Goal: Task Accomplishment & Management: Use online tool/utility

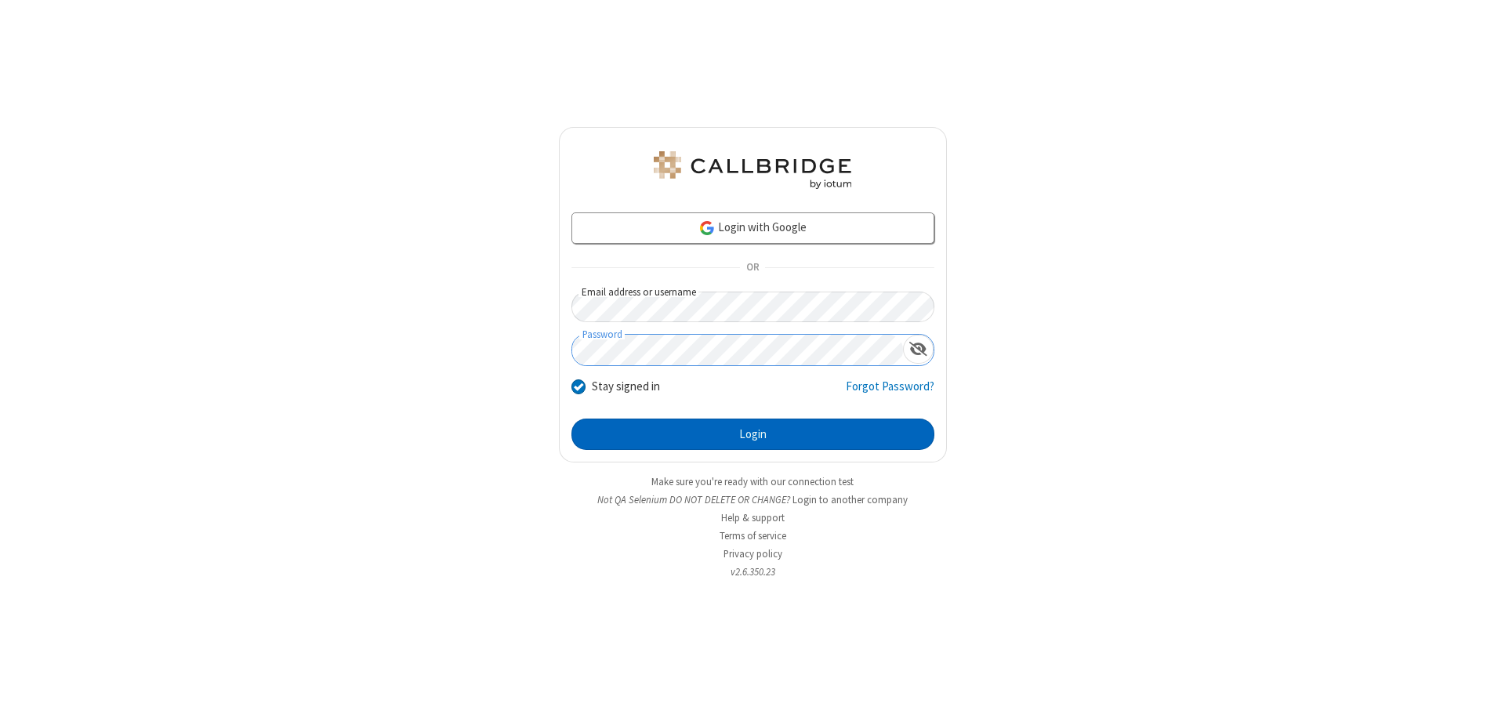
click at [752, 434] on button "Login" at bounding box center [752, 434] width 363 height 31
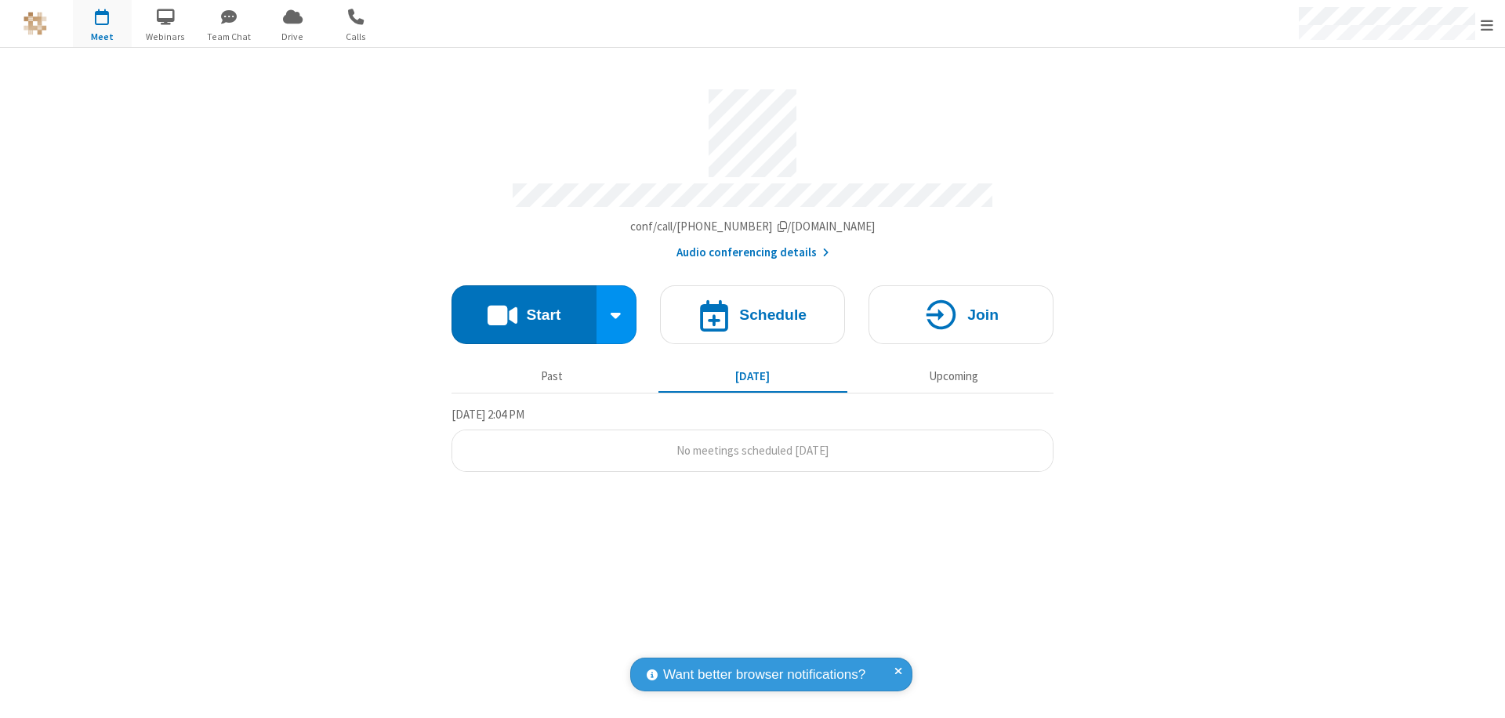
click at [524, 307] on button "Start" at bounding box center [523, 314] width 145 height 59
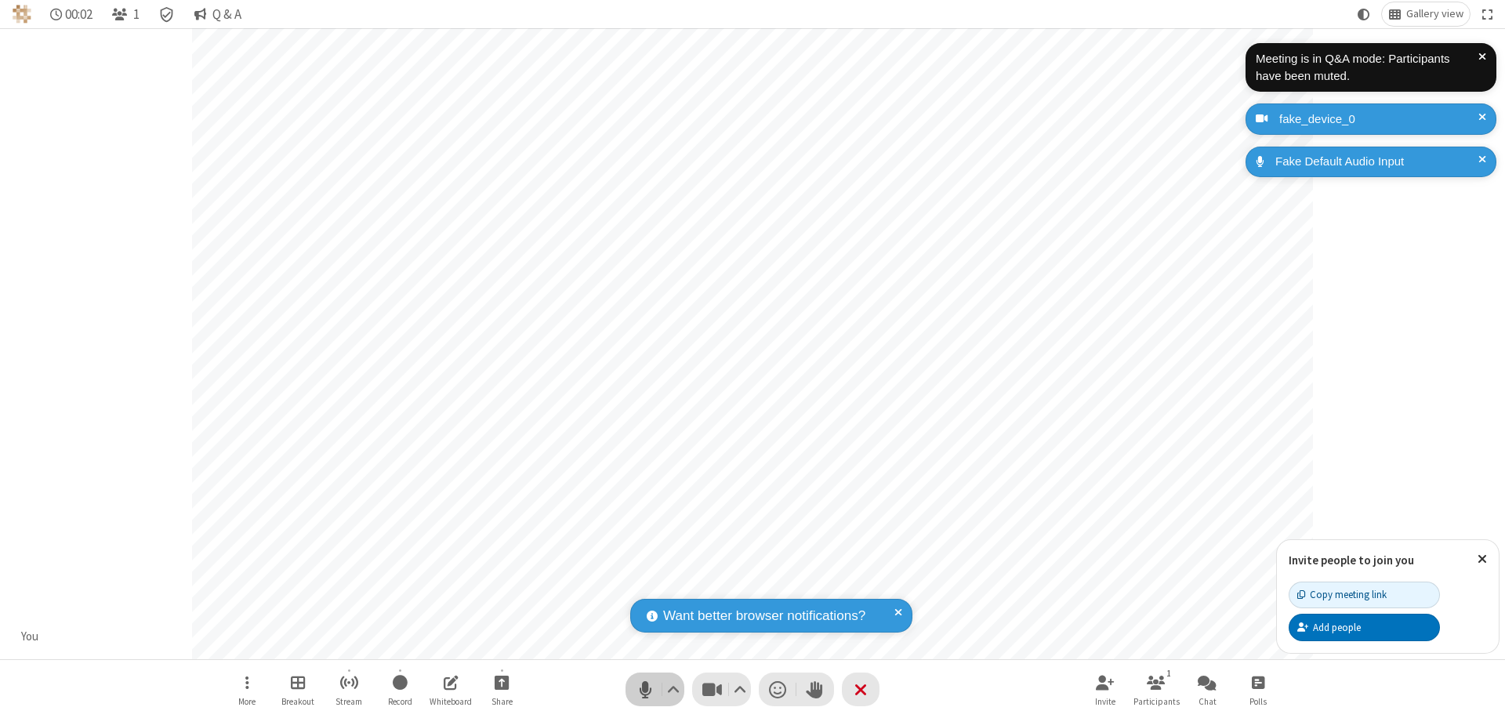
click at [645, 689] on span "Mute (⌘+Shift+A)" at bounding box center [645, 689] width 24 height 23
click at [645, 689] on span "Unmute (⌘+Shift+A)" at bounding box center [645, 689] width 24 height 23
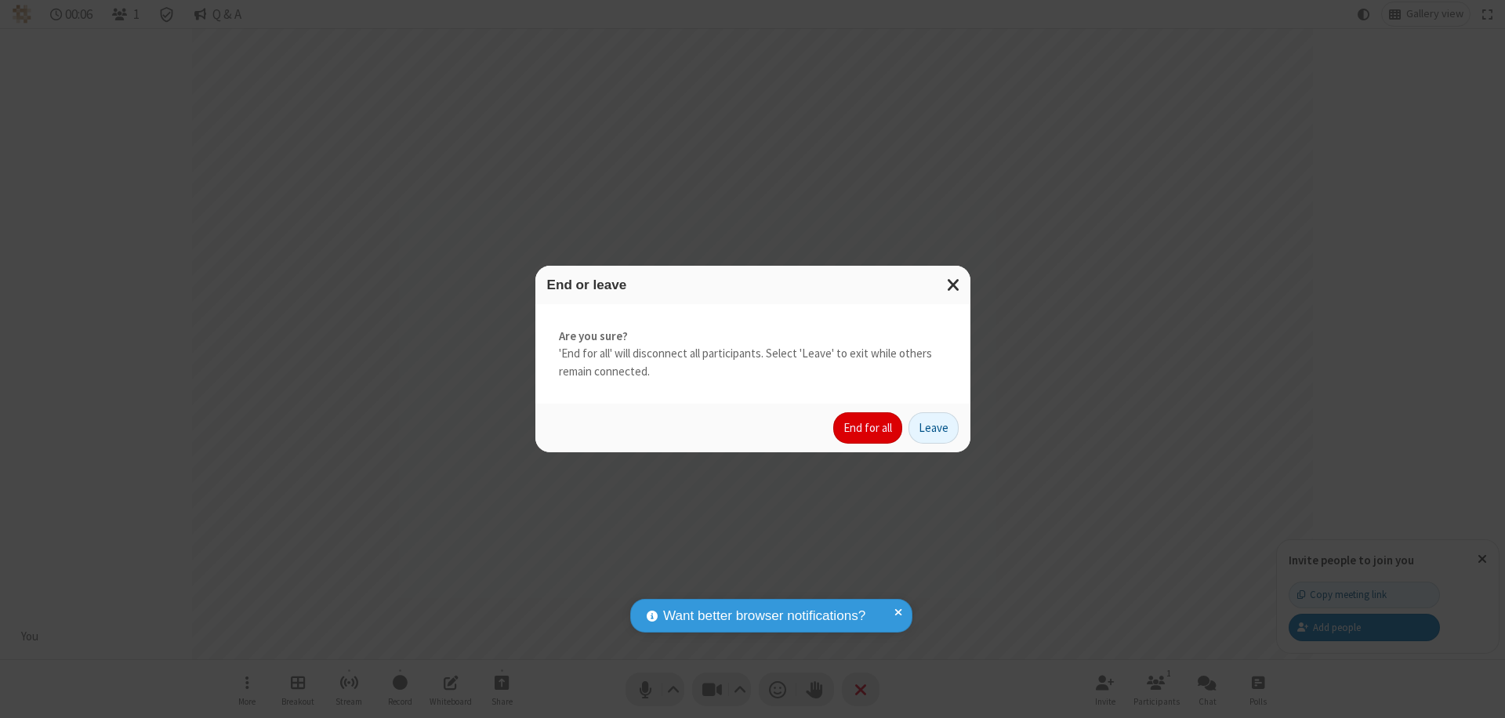
click at [868, 428] on button "End for all" at bounding box center [867, 427] width 69 height 31
